Goal: Information Seeking & Learning: Learn about a topic

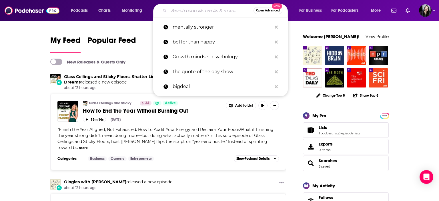
click at [199, 10] on input "Search podcasts, credits, & more..." at bounding box center [211, 10] width 85 height 9
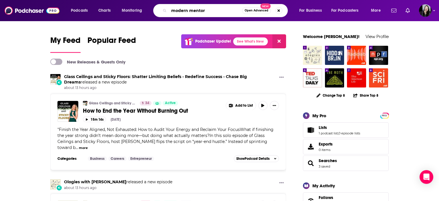
type input "modern mentor"
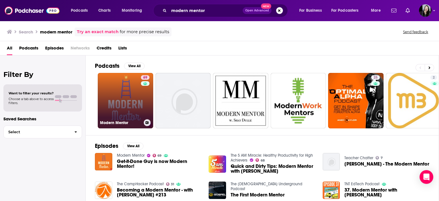
click at [135, 105] on link "69 Modern Mentor" at bounding box center [125, 100] width 55 height 55
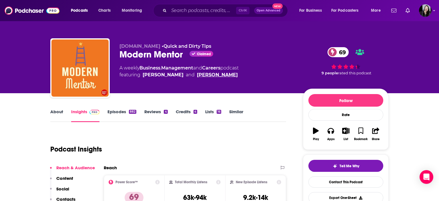
click at [204, 74] on link "[PERSON_NAME]" at bounding box center [217, 74] width 41 height 7
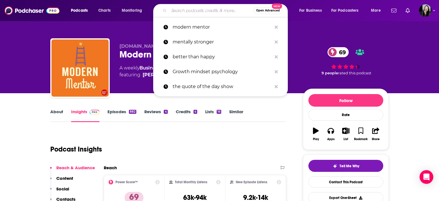
click at [215, 11] on input "Search podcasts, credits, & more..." at bounding box center [211, 10] width 85 height 9
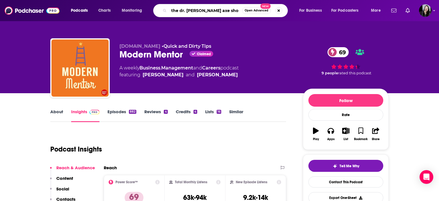
type input "the dr. [PERSON_NAME] show"
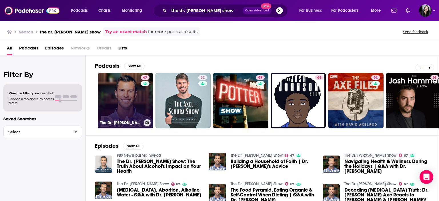
click at [116, 91] on link "67 The Dr. [PERSON_NAME] Show" at bounding box center [125, 100] width 55 height 55
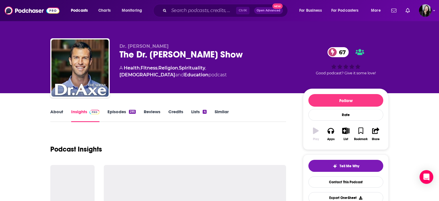
click at [116, 91] on div "Dr. [PERSON_NAME] The Dr. [PERSON_NAME] Show 67 A Health , Fitness , Religion ,…" at bounding box center [219, 69] width 338 height 62
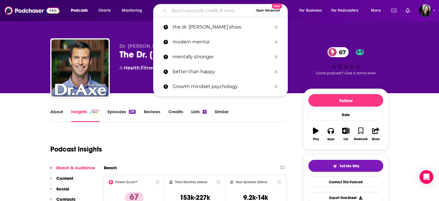
click at [216, 11] on input "Search podcasts, credits, & more..." at bounding box center [211, 10] width 85 height 9
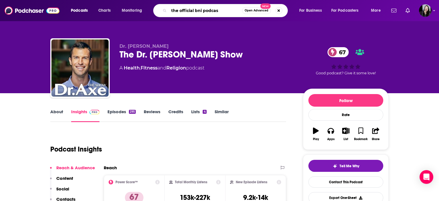
type input "the official bni podcast"
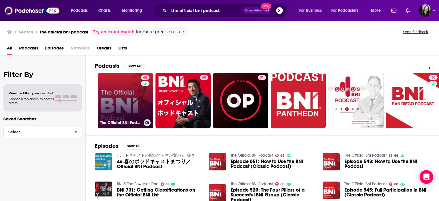
click at [114, 98] on link "68 The Official BNI Podcast" at bounding box center [125, 100] width 55 height 55
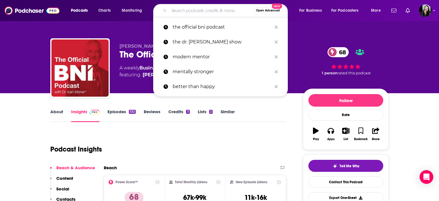
click at [204, 9] on input "Search podcasts, credits, & more..." at bounding box center [211, 10] width 85 height 9
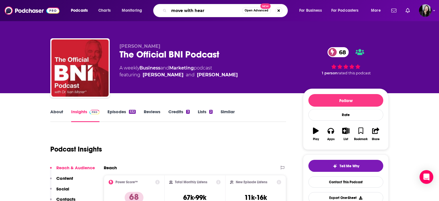
type input "move with heart"
click at [204, 9] on input "move with heart" at bounding box center [205, 10] width 73 height 9
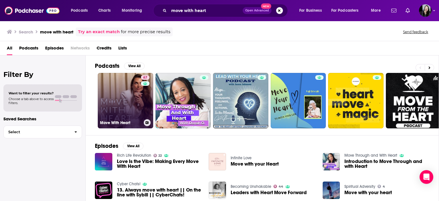
click at [124, 102] on link "67 Move With Heart" at bounding box center [125, 100] width 55 height 55
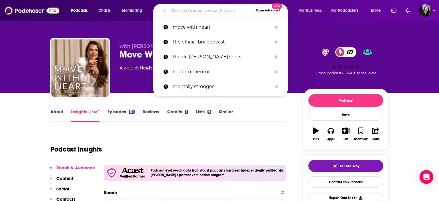
click at [208, 14] on input "Search podcasts, credits, & more..." at bounding box center [211, 10] width 85 height 9
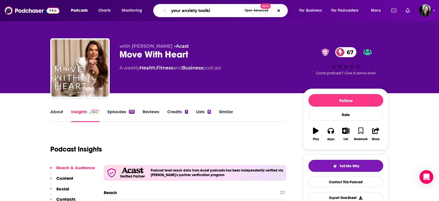
type input "your anxiety toolkit"
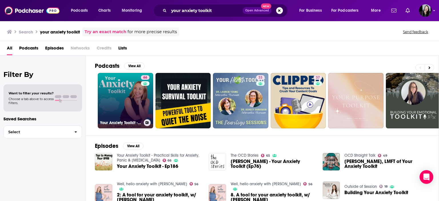
click at [129, 97] on link "66 Your Anxiety Toolkit - Practical Skills for Anxiety, Panic & [MEDICAL_DATA]" at bounding box center [125, 100] width 55 height 55
